Goal: Task Accomplishment & Management: Manage account settings

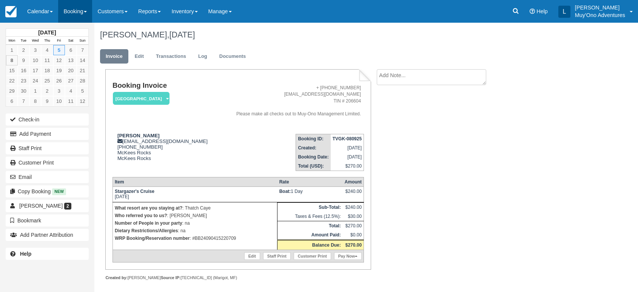
scroll to position [3, 0]
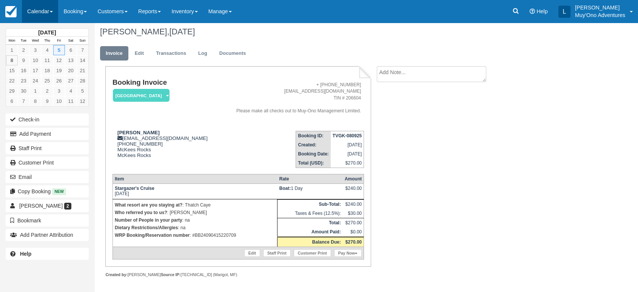
click at [55, 6] on link "Calendar" at bounding box center [40, 11] width 36 height 23
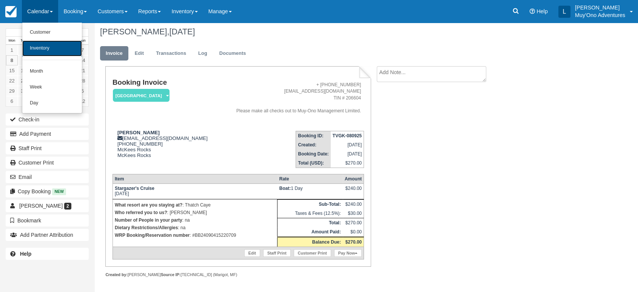
click at [48, 51] on link "Inventory" at bounding box center [52, 48] width 60 height 16
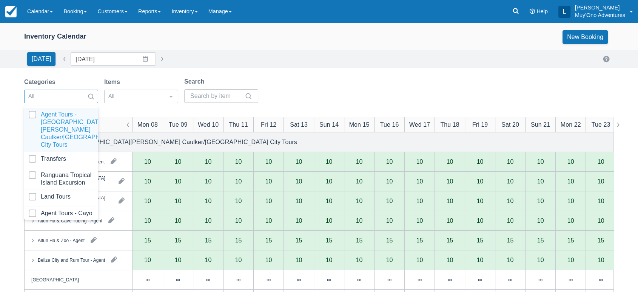
click at [87, 97] on div at bounding box center [91, 96] width 14 height 11
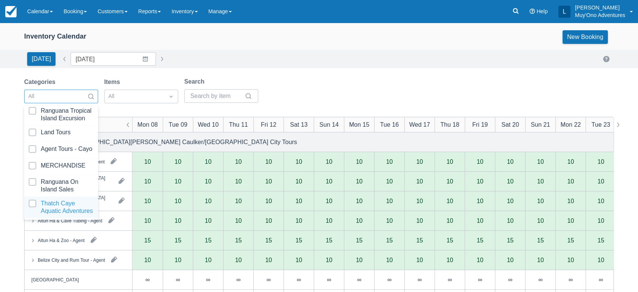
click at [45, 199] on div at bounding box center [61, 206] width 65 height 15
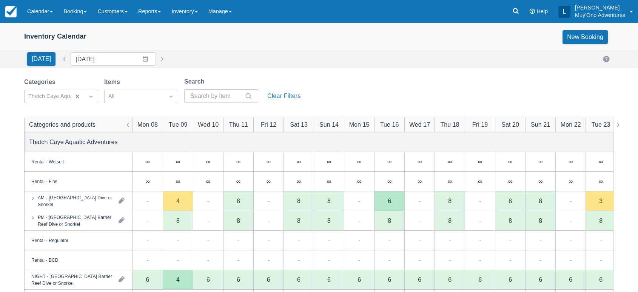
click at [320, 55] on div "[DATE] Date [DATE] Navigate forward to interact with the calendar and select a …" at bounding box center [319, 59] width 590 height 14
